Goal: Task Accomplishment & Management: Use online tool/utility

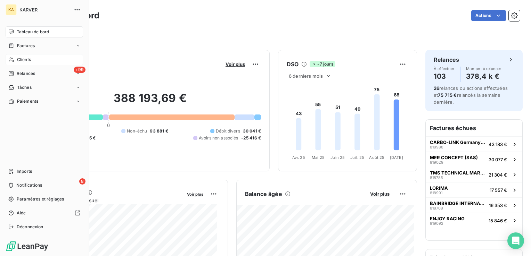
click at [18, 59] on span "Clients" at bounding box center [24, 60] width 14 height 6
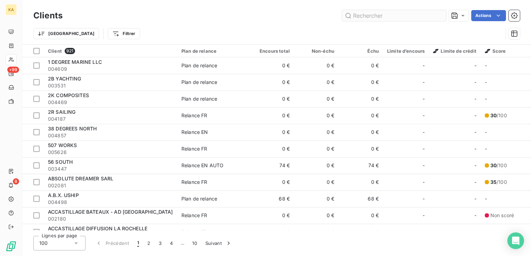
click at [386, 16] on input "text" at bounding box center [394, 15] width 104 height 11
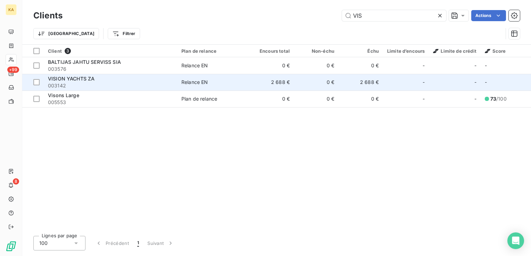
type input "VIS"
click at [96, 82] on div "VISION YACHTS ZA" at bounding box center [110, 78] width 125 height 7
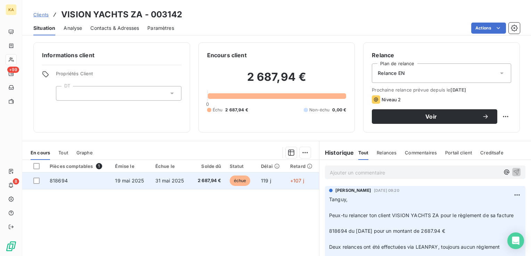
click at [136, 182] on span "19 mai 2025" at bounding box center [129, 181] width 29 height 6
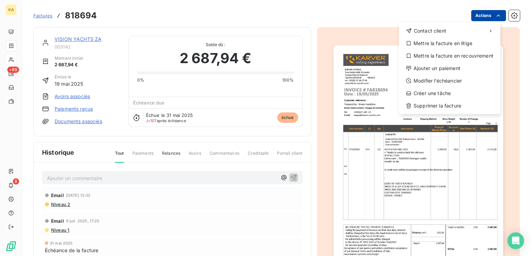
click at [489, 16] on html "KA +99 8 Factures 818694 Actions Contact client Mettre la facture en litige Met…" at bounding box center [265, 128] width 531 height 256
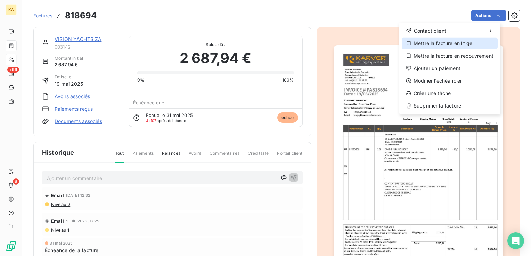
click at [428, 43] on div "Mettre la facture en litige" at bounding box center [450, 43] width 96 height 11
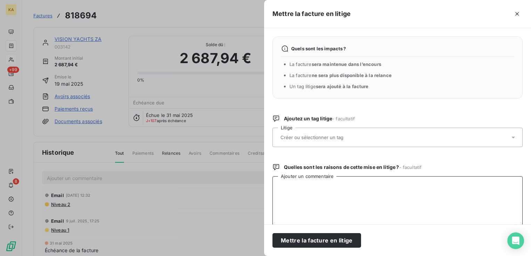
click at [293, 187] on textarea "Ajouter un commentaire" at bounding box center [397, 212] width 250 height 72
paste textarea "Il s’agit d’une facture de SAV. Elle devait se transformer en avoir à réception…"
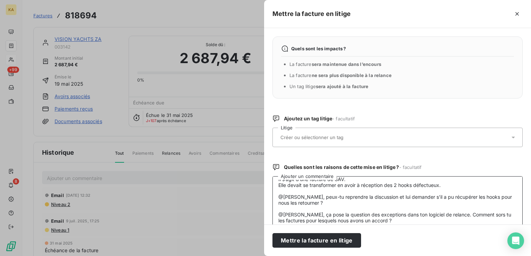
scroll to position [23, 0]
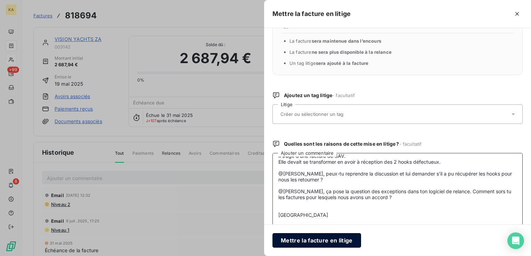
type textarea "Il s’agit d’une facture de SAV. Elle devait se transformer en avoir à réception…"
click at [314, 240] on button "Mettre la facture en litige" at bounding box center [316, 240] width 89 height 15
